Goal: Task Accomplishment & Management: Manage account settings

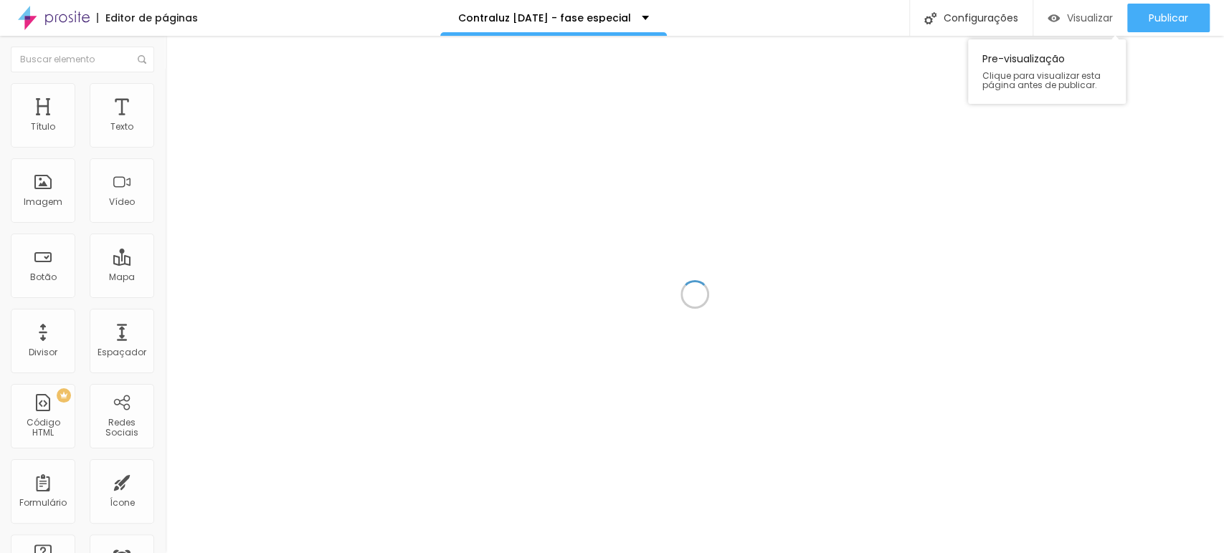
click at [1084, 12] on span "Visualizar" at bounding box center [1090, 17] width 46 height 11
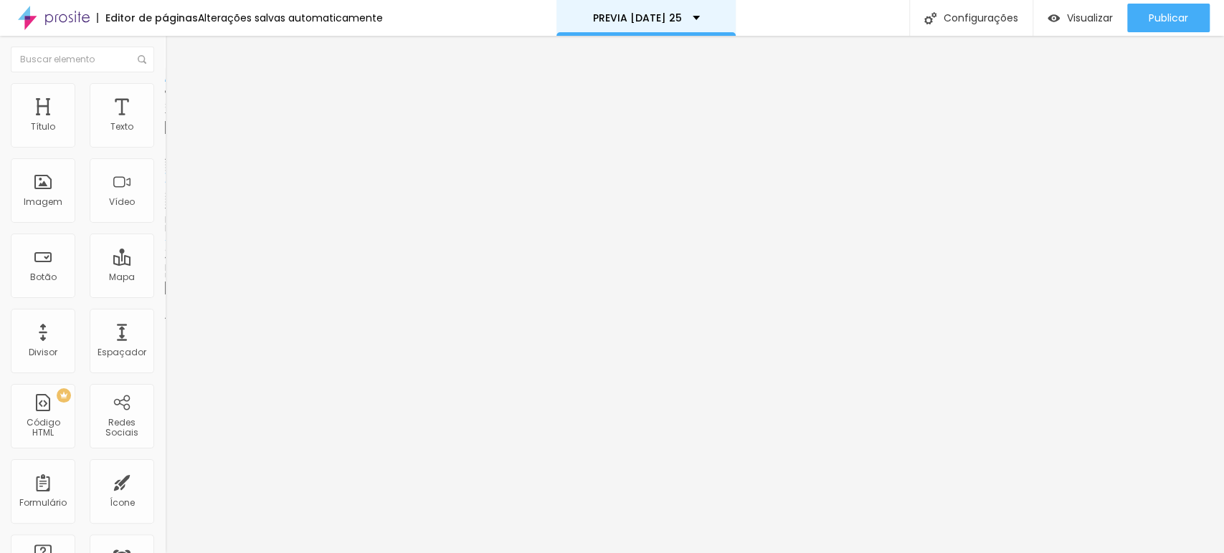
click at [683, 9] on div "PREVIA [DATE] 25" at bounding box center [645, 18] width 179 height 36
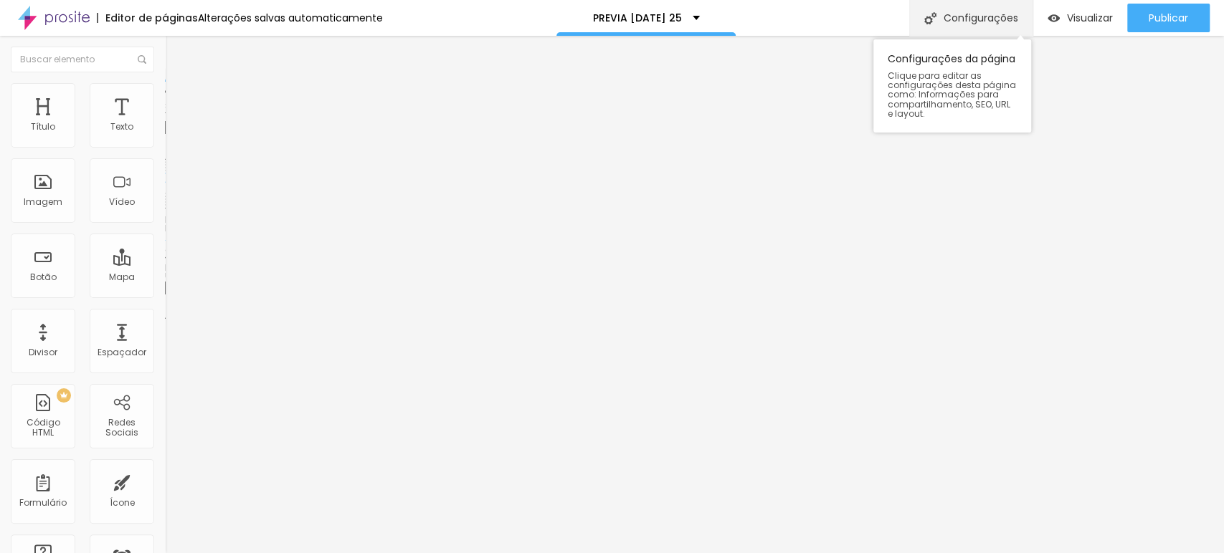
click at [976, 9] on div "Configurações" at bounding box center [970, 18] width 123 height 36
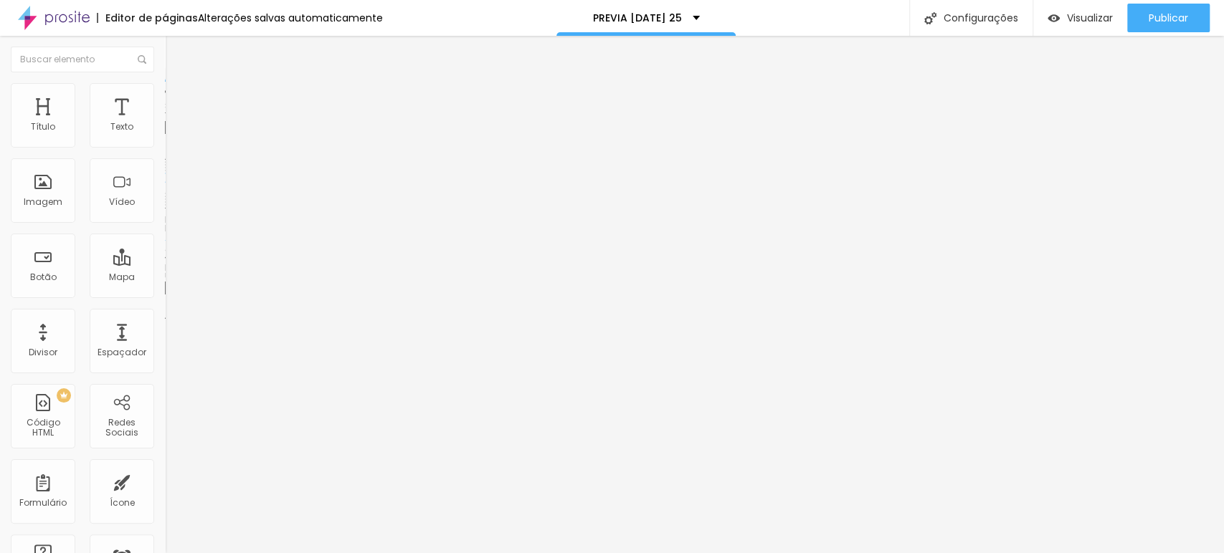
drag, startPoint x: 609, startPoint y: 206, endPoint x: 455, endPoint y: 196, distance: 153.8
drag, startPoint x: 666, startPoint y: 234, endPoint x: 467, endPoint y: 234, distance: 199.3
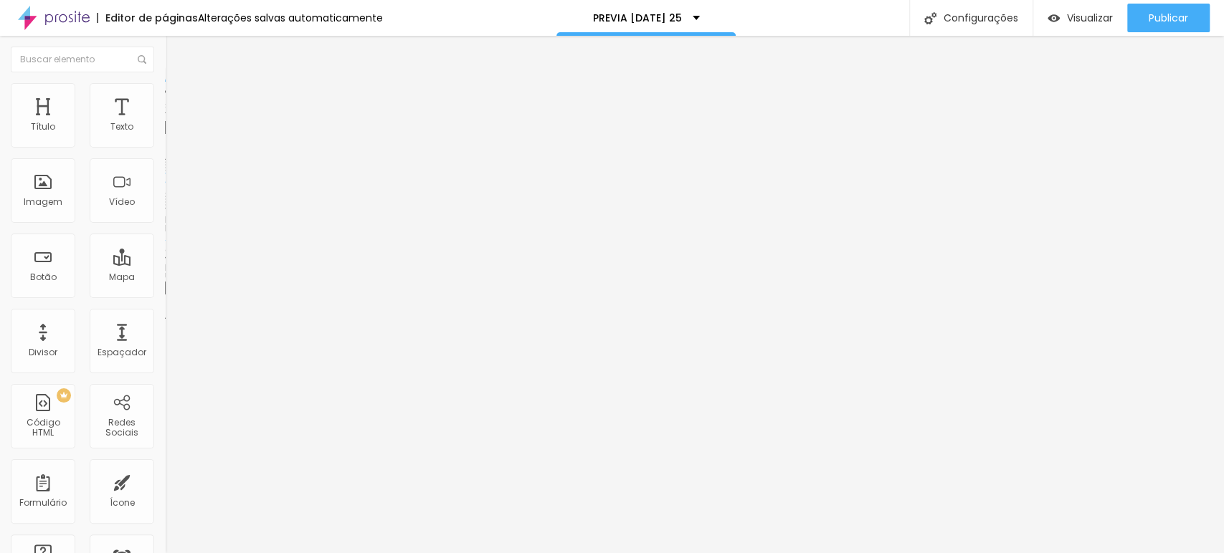
drag, startPoint x: 473, startPoint y: 239, endPoint x: 637, endPoint y: 239, distance: 164.2
drag, startPoint x: 657, startPoint y: 240, endPoint x: 640, endPoint y: 239, distance: 17.2
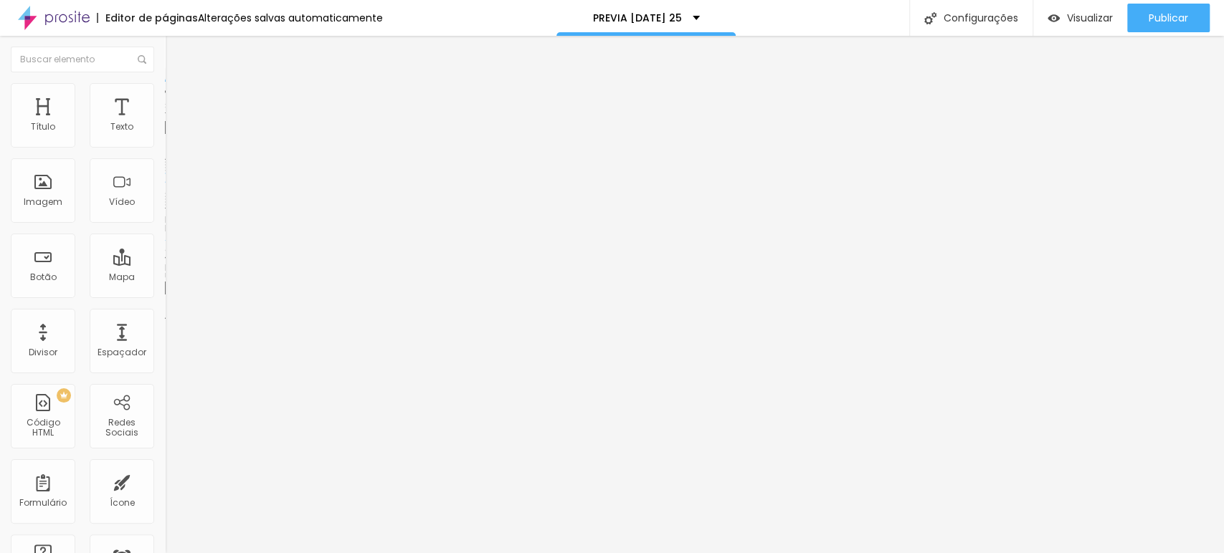
drag, startPoint x: 654, startPoint y: 235, endPoint x: 549, endPoint y: 234, distance: 104.7
drag, startPoint x: 468, startPoint y: 242, endPoint x: 654, endPoint y: 257, distance: 186.2
copy p "[URL][DOMAIN_NAME][DATE]"
